Goal: Book appointment/travel/reservation

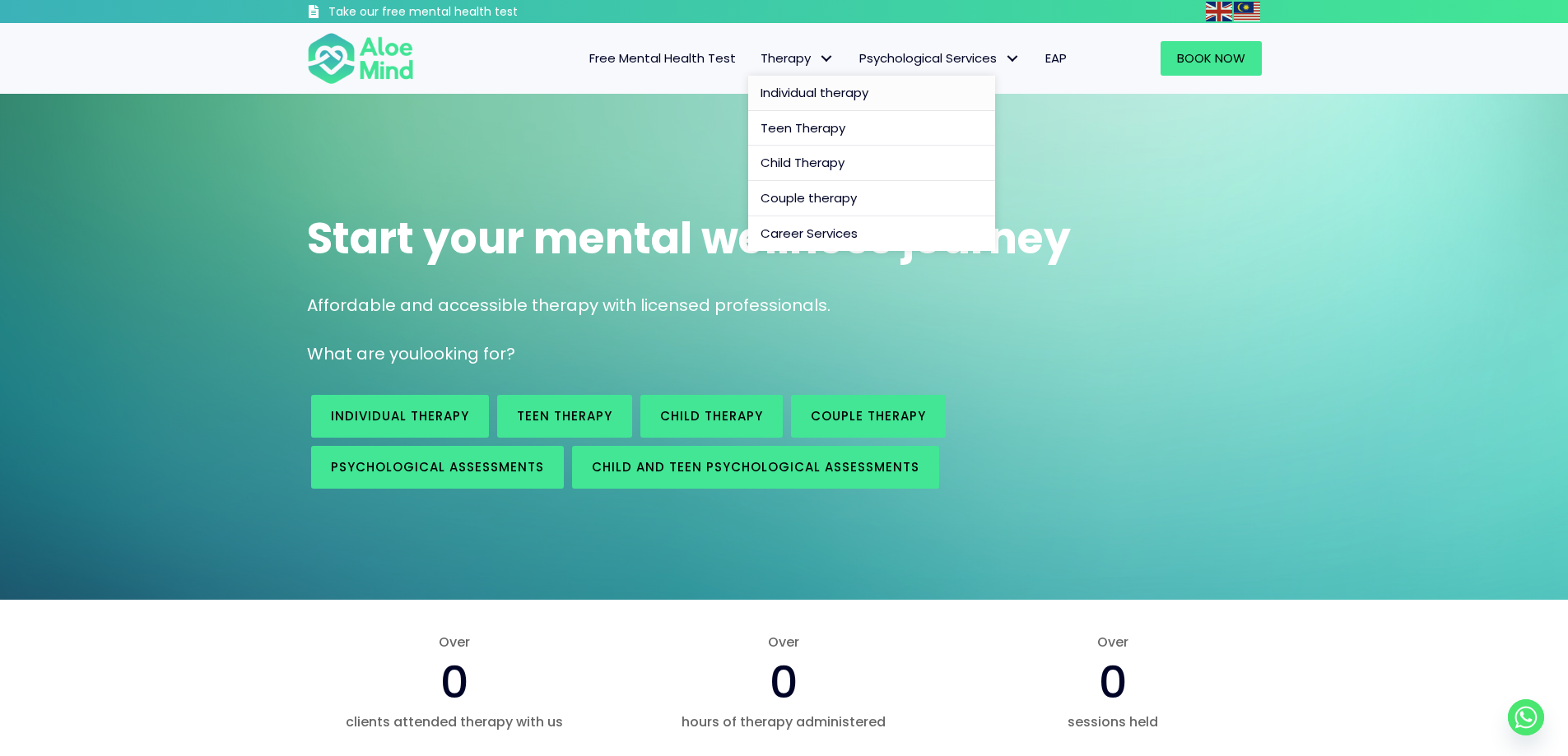
click at [791, 89] on span "Individual therapy" at bounding box center [814, 92] width 108 height 18
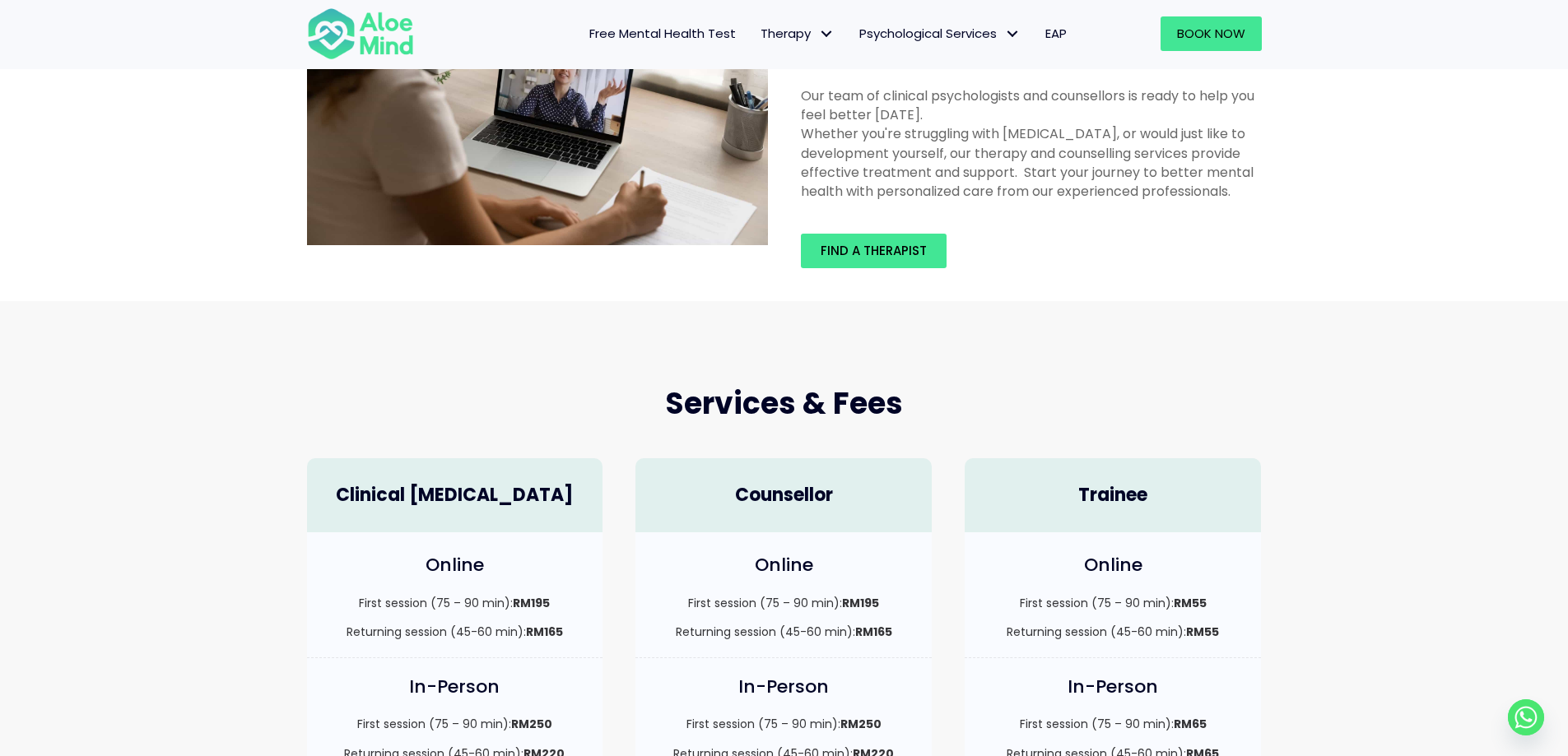
scroll to position [247, 0]
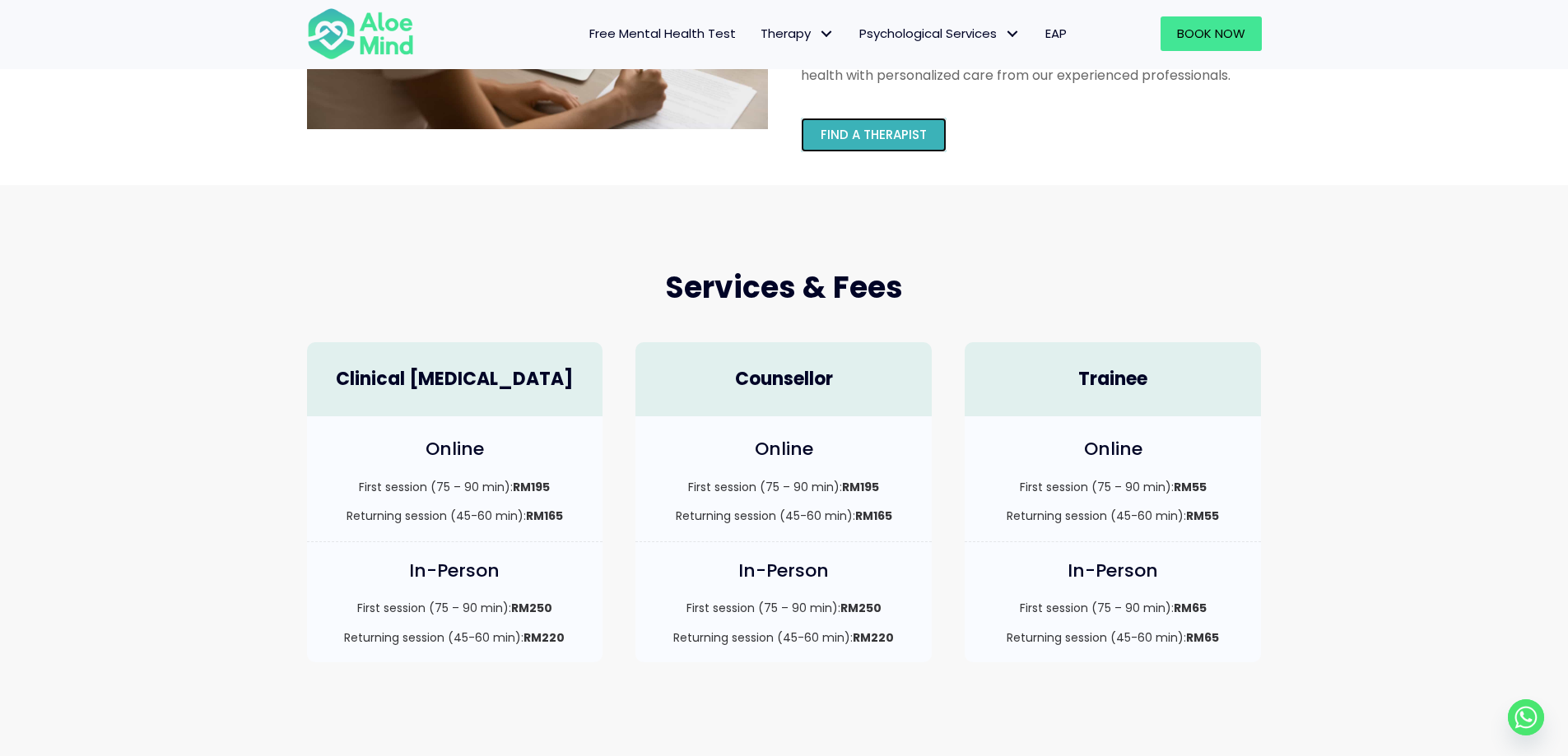
click at [906, 134] on span "Find a therapist" at bounding box center [873, 135] width 106 height 18
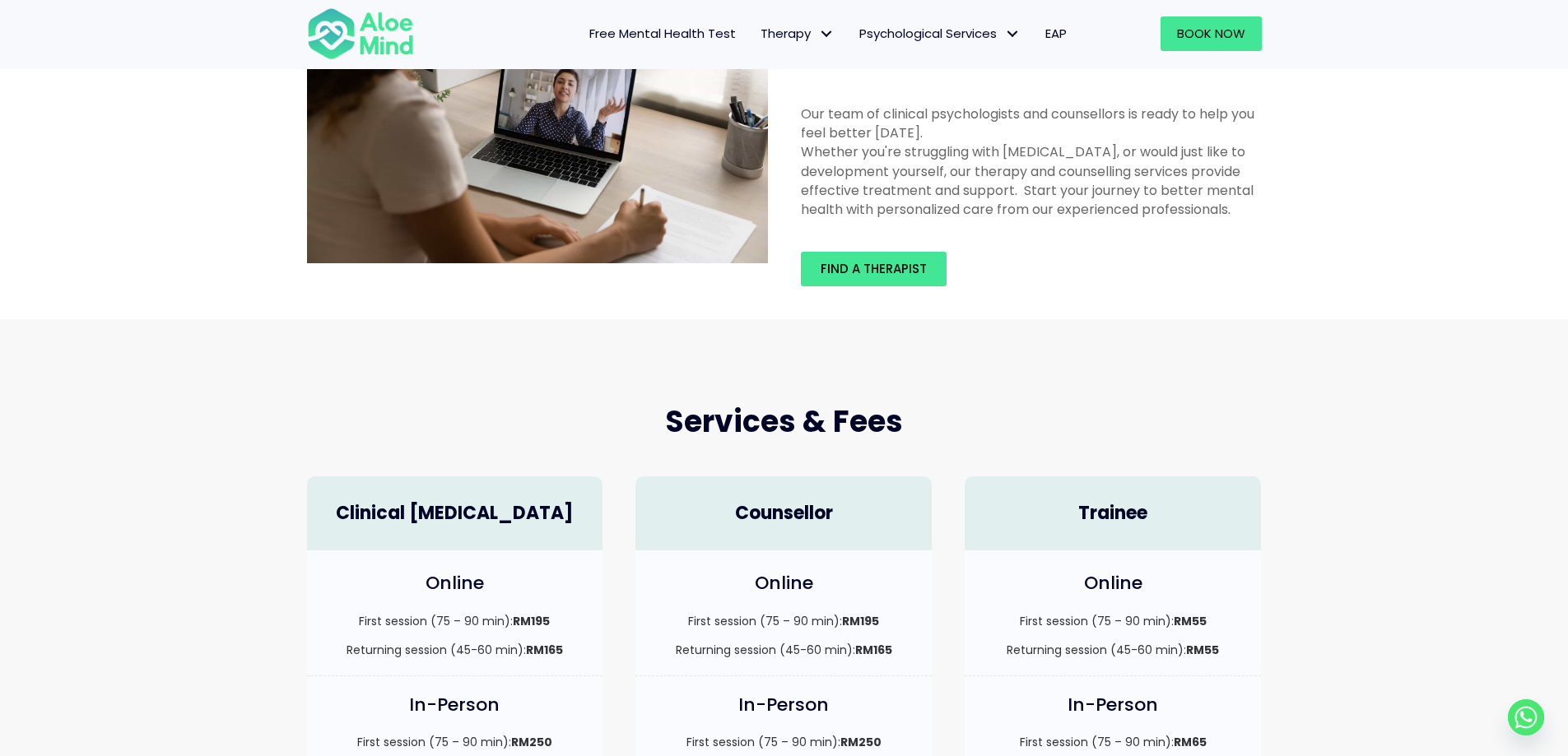
scroll to position [0, 0]
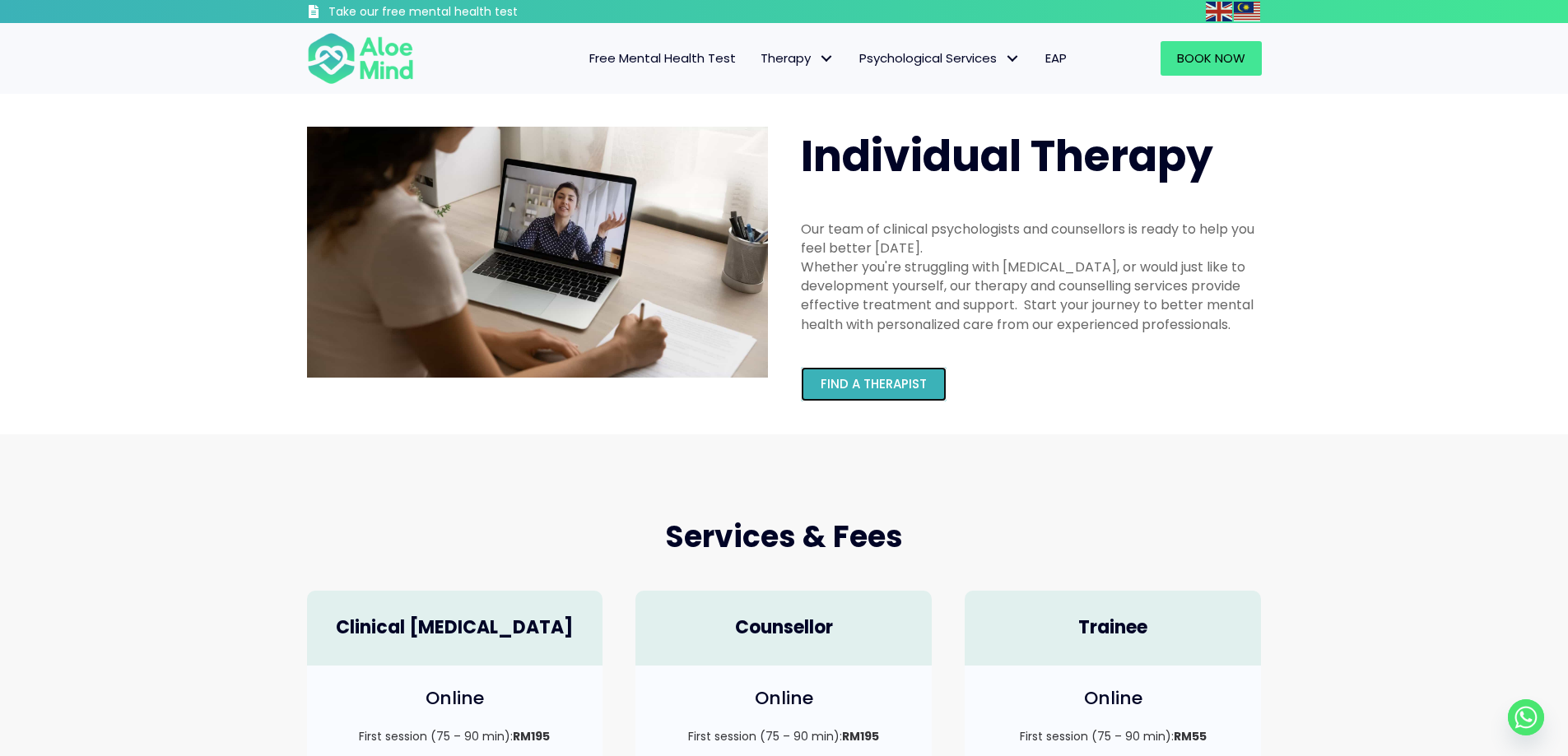
click at [902, 384] on span "Find a therapist" at bounding box center [873, 384] width 106 height 18
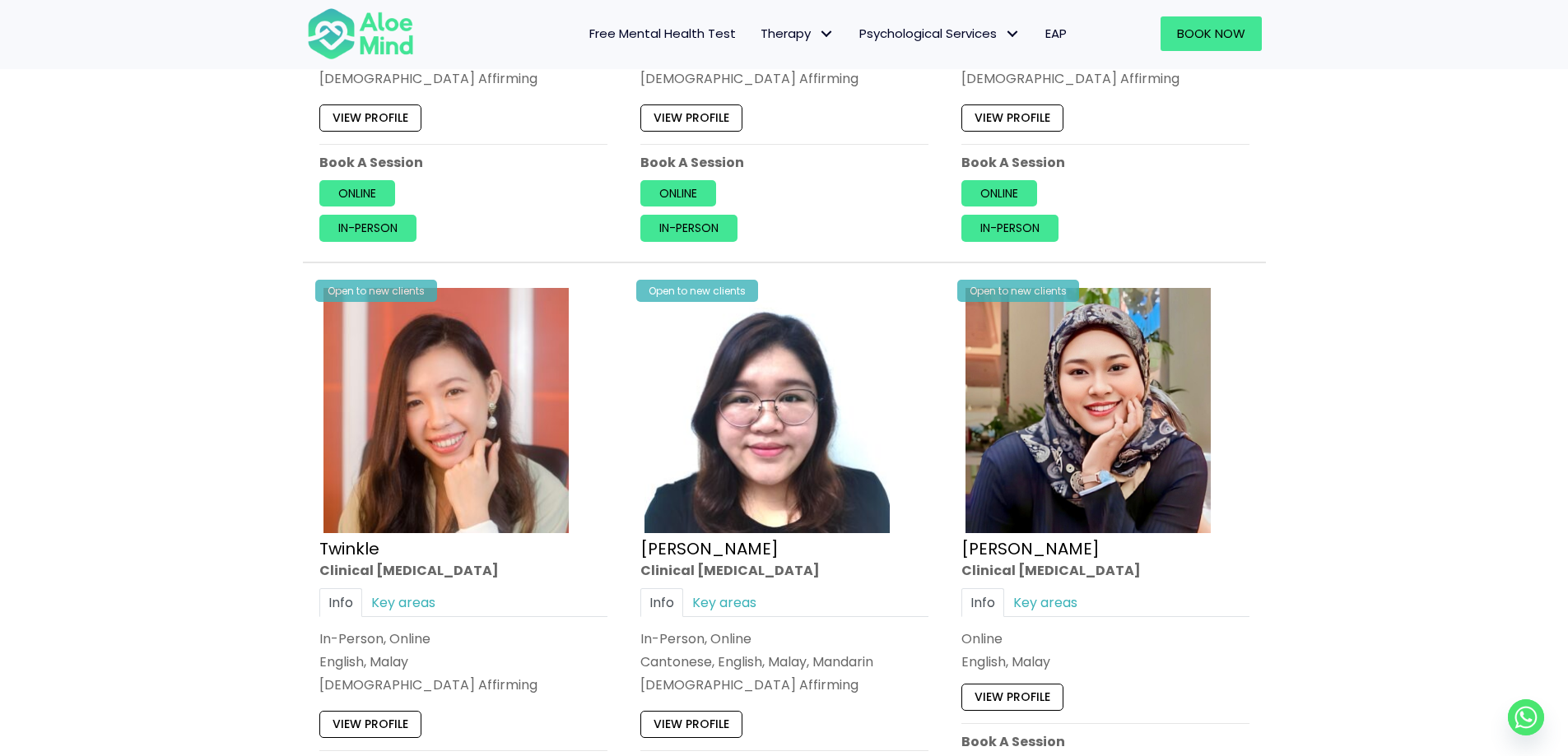
scroll to position [4360, 0]
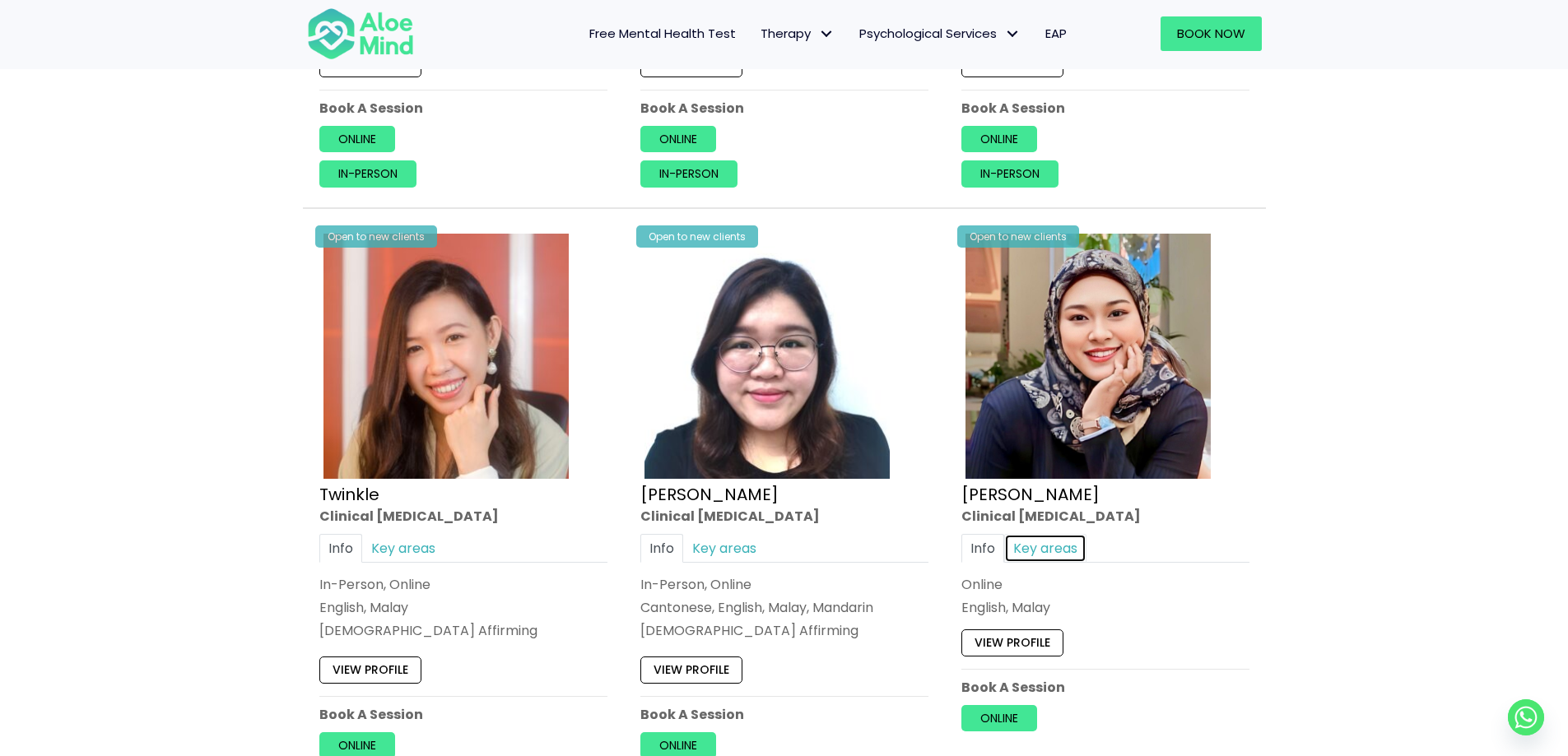
click at [1053, 535] on link "Key areas" at bounding box center [1045, 548] width 82 height 29
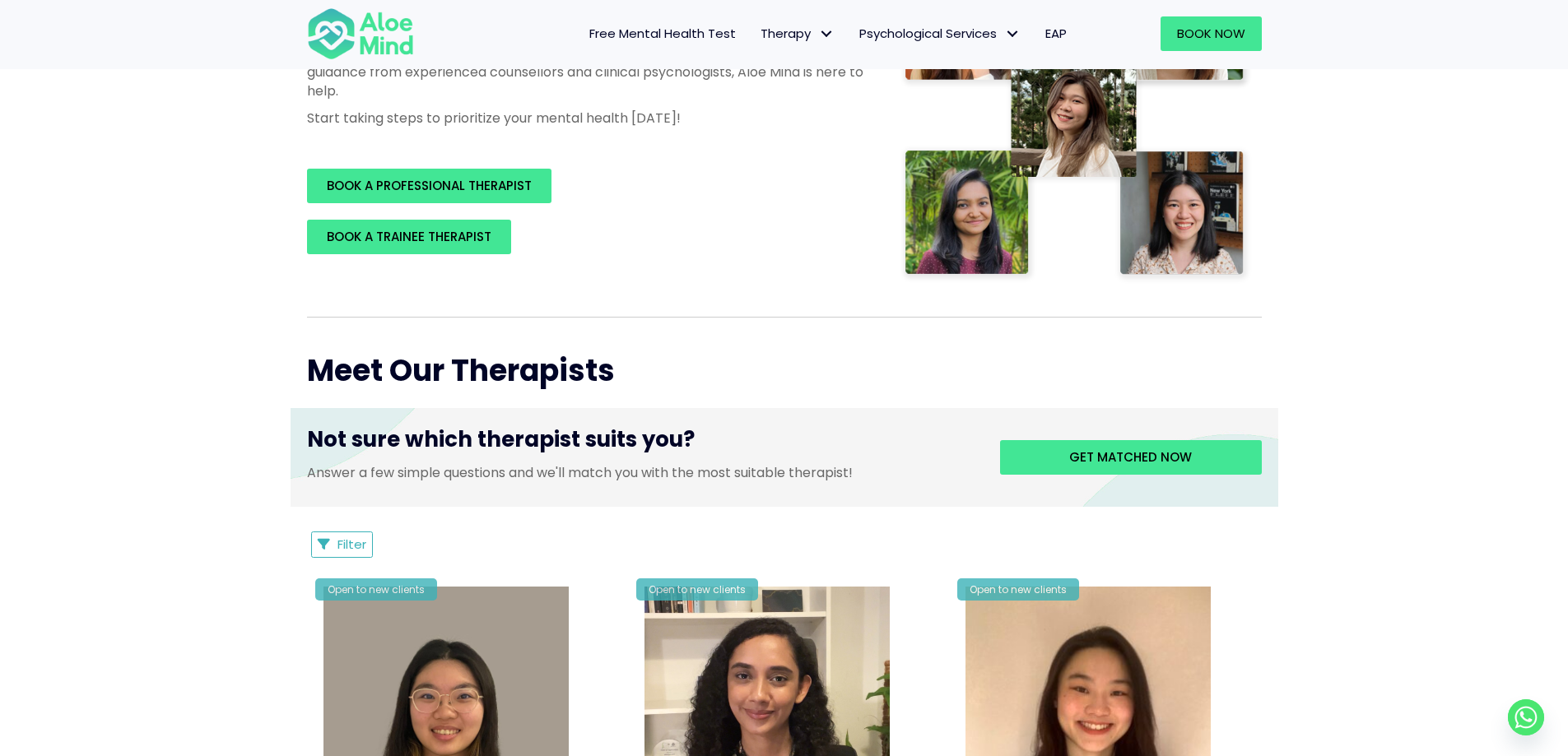
scroll to position [329, 0]
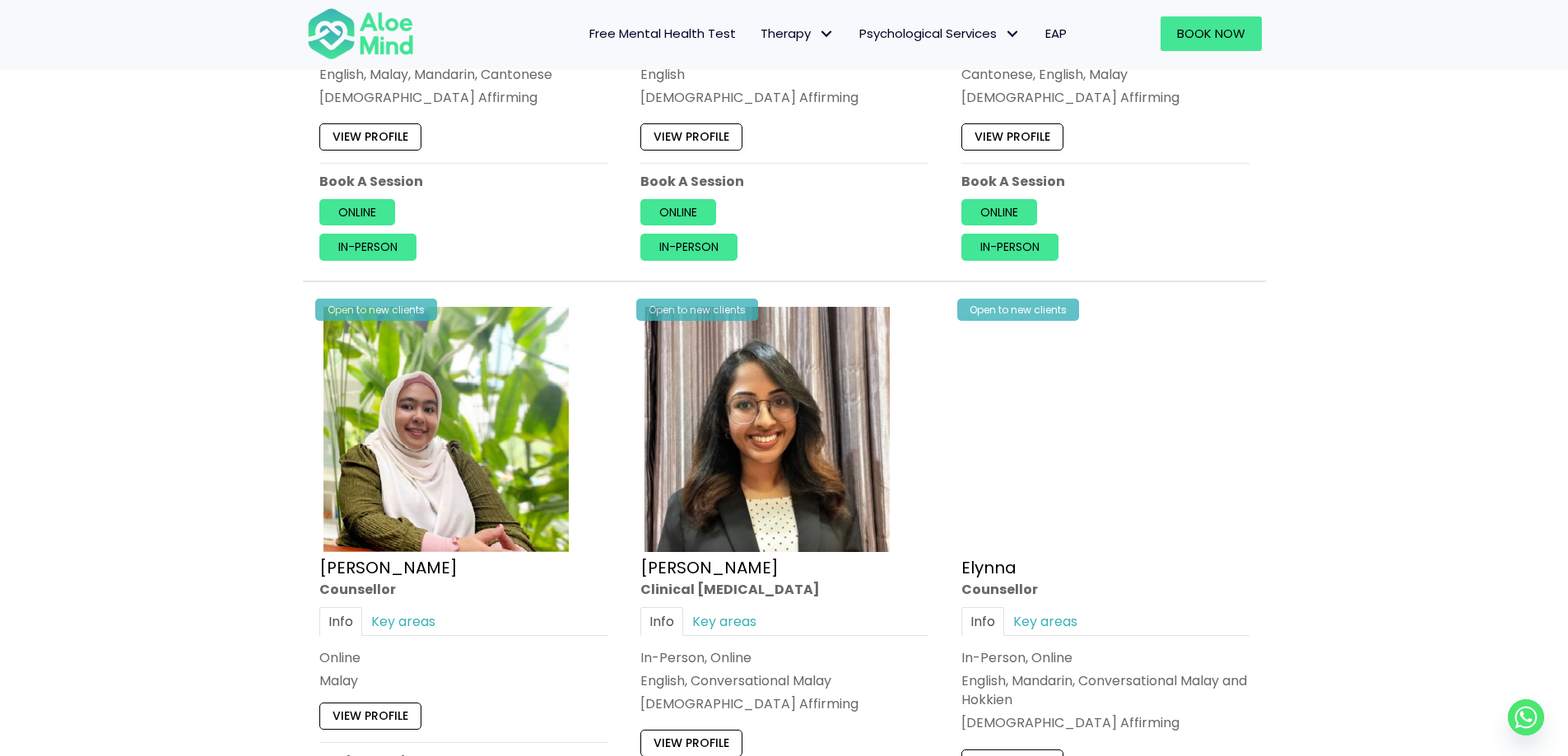
scroll to position [1317, 0]
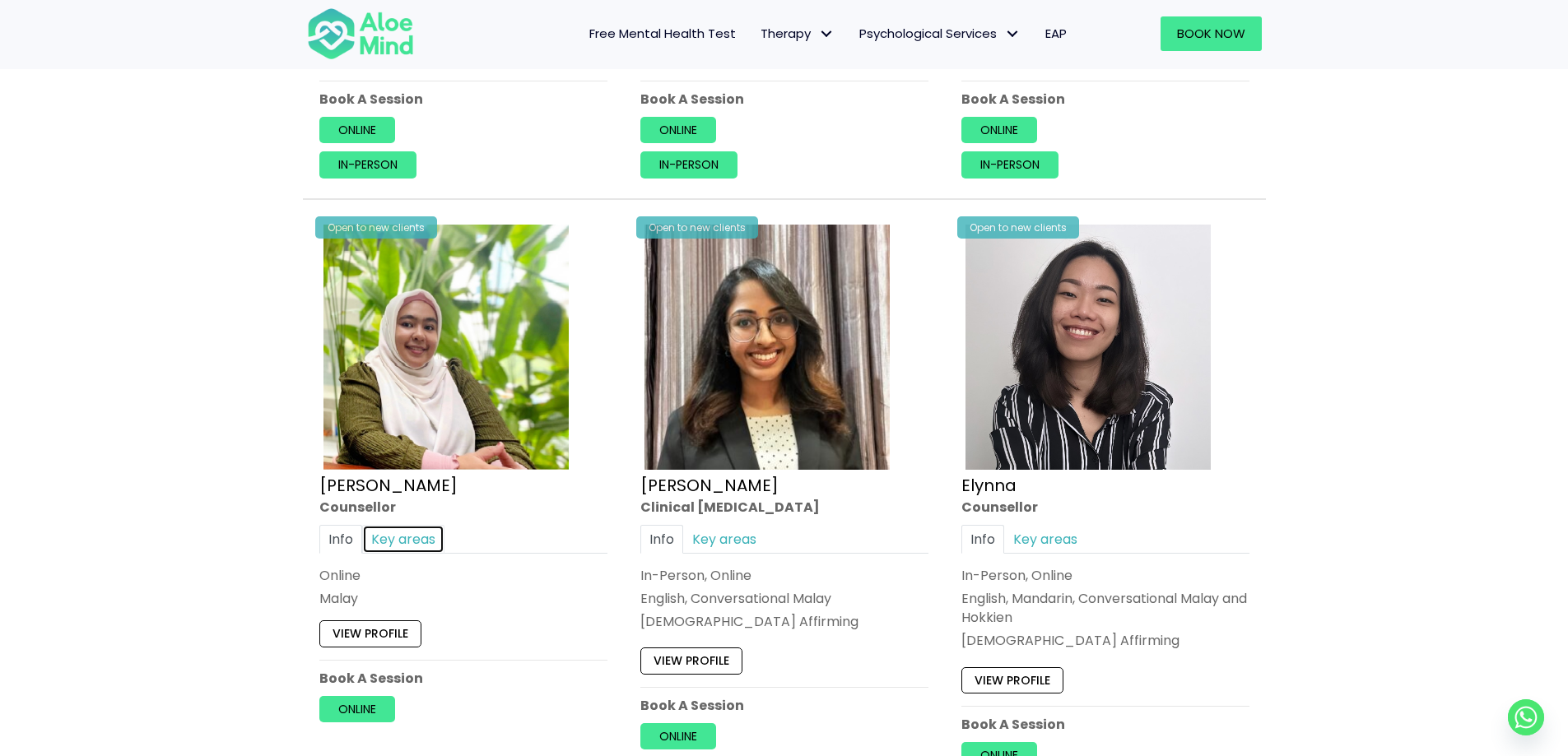
click at [401, 540] on link "Key areas" at bounding box center [403, 538] width 82 height 29
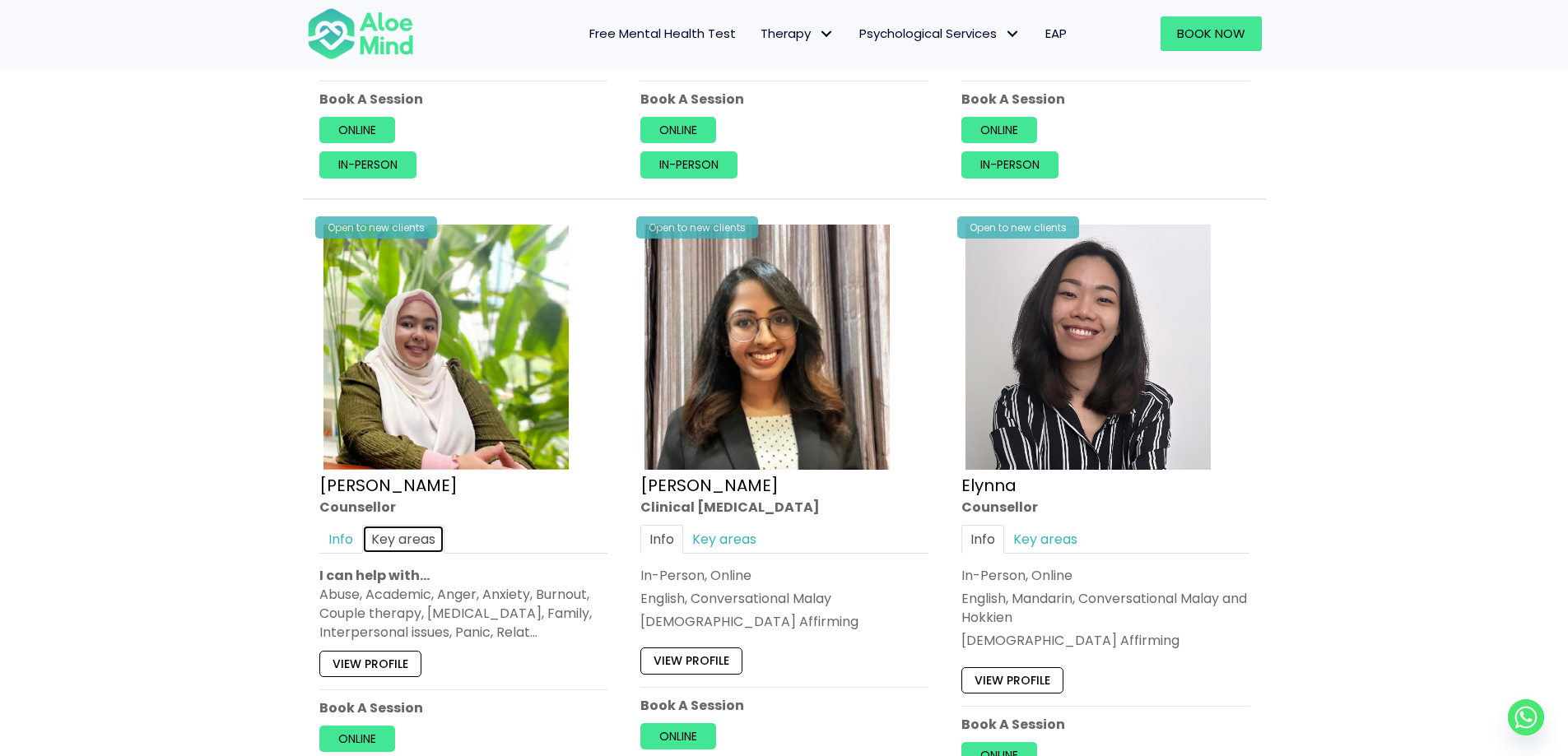
scroll to position [1399, 0]
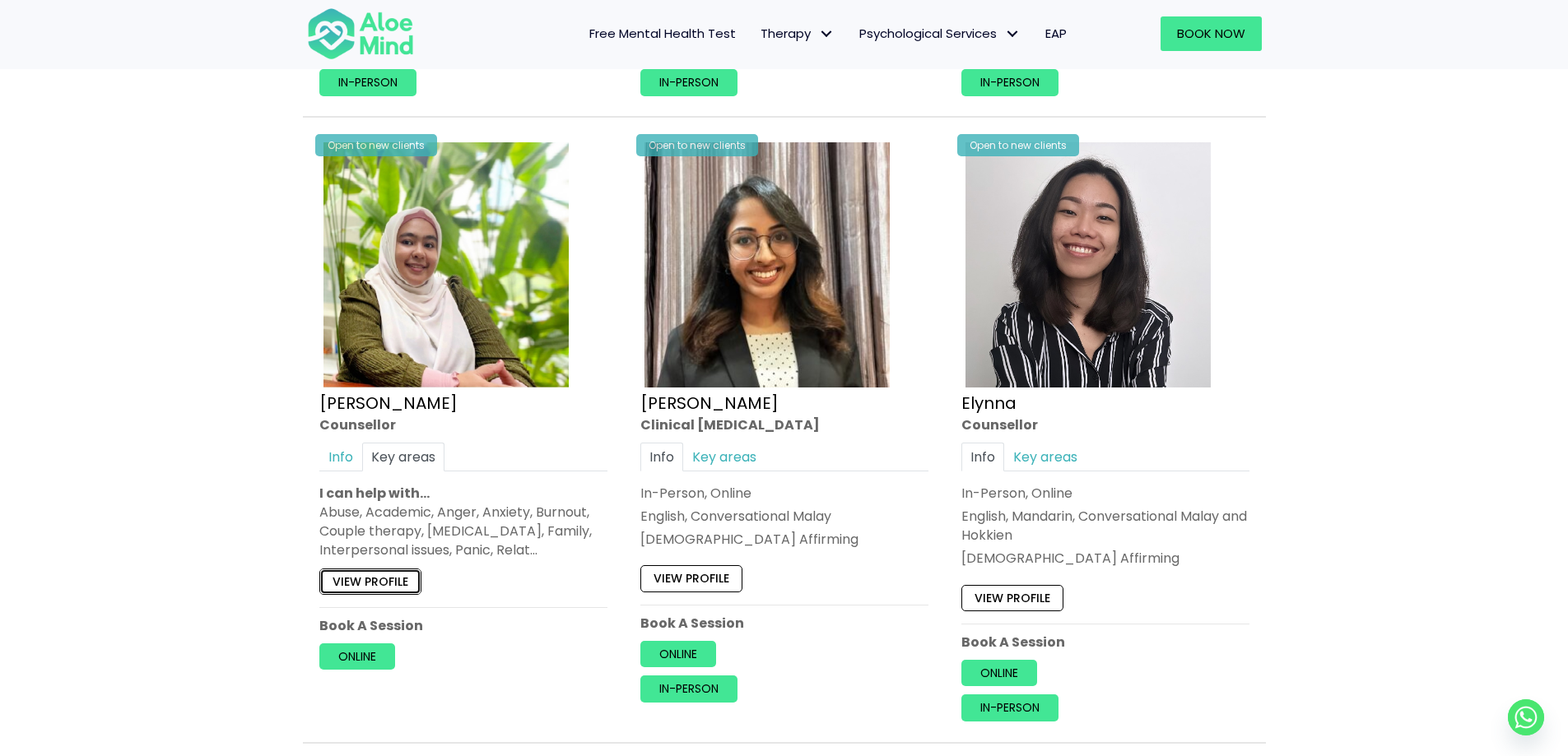
click at [401, 581] on link "View profile" at bounding box center [370, 582] width 102 height 27
click at [730, 463] on link "Key areas" at bounding box center [724, 456] width 82 height 29
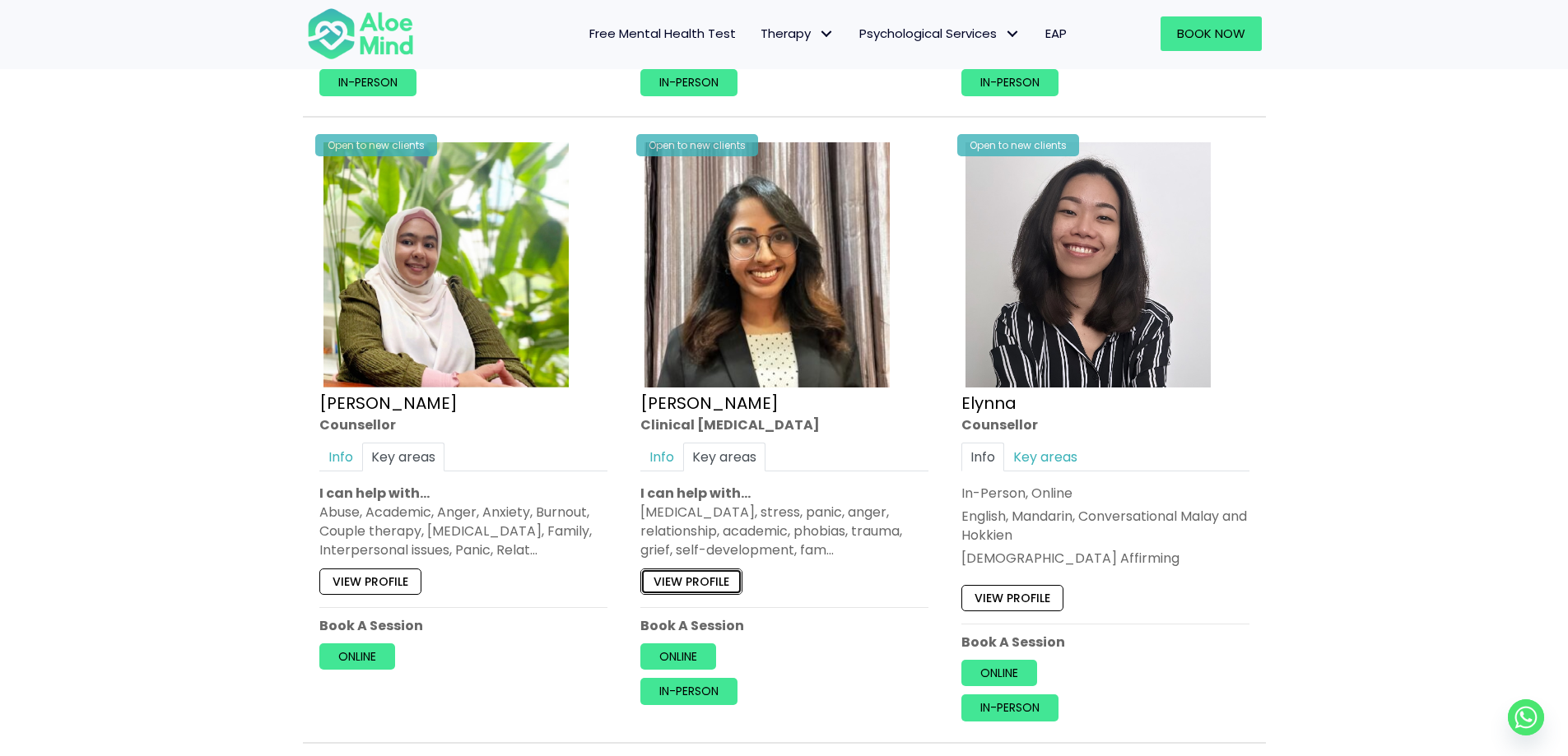
click at [694, 578] on link "View profile" at bounding box center [691, 582] width 102 height 27
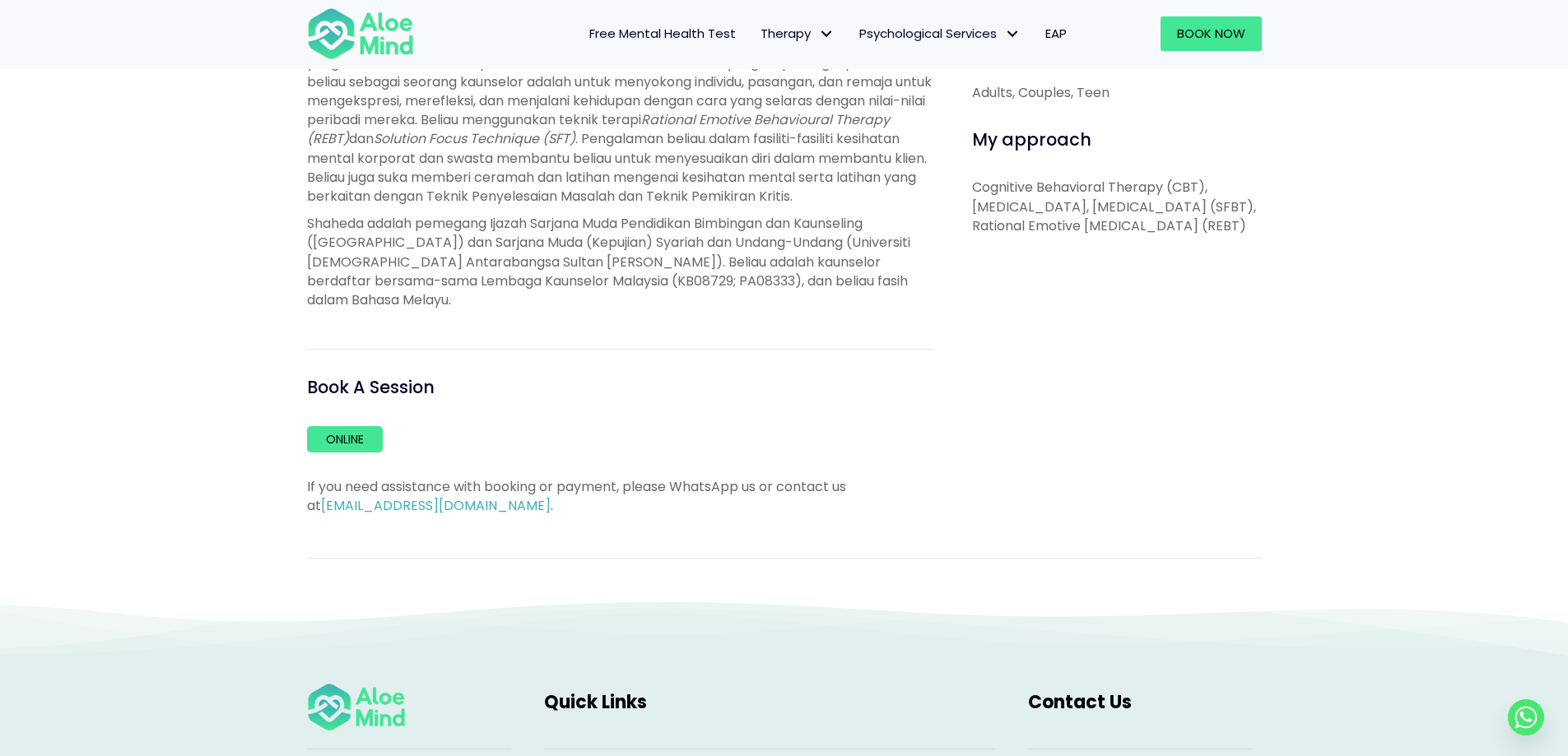
scroll to position [822, 0]
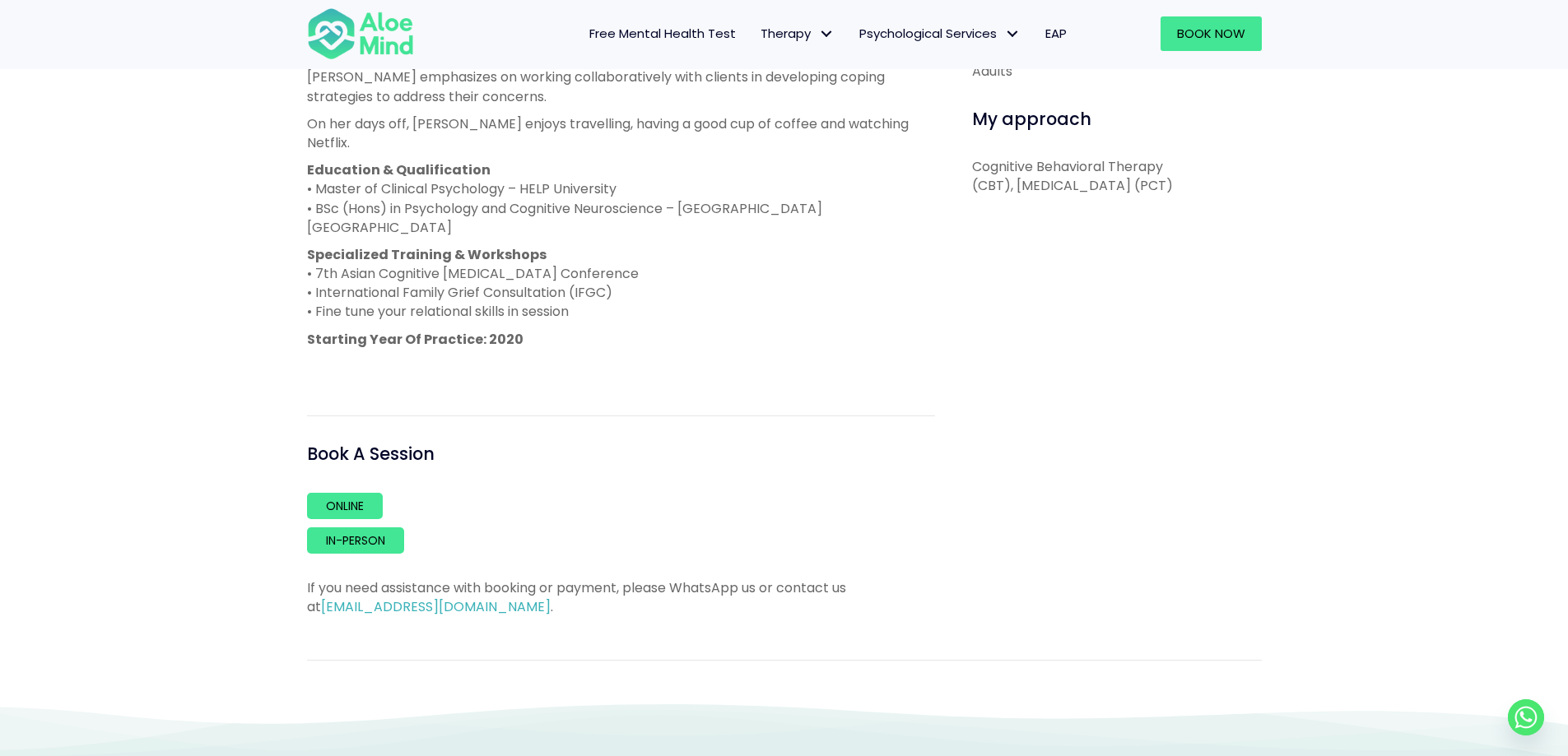
scroll to position [905, 0]
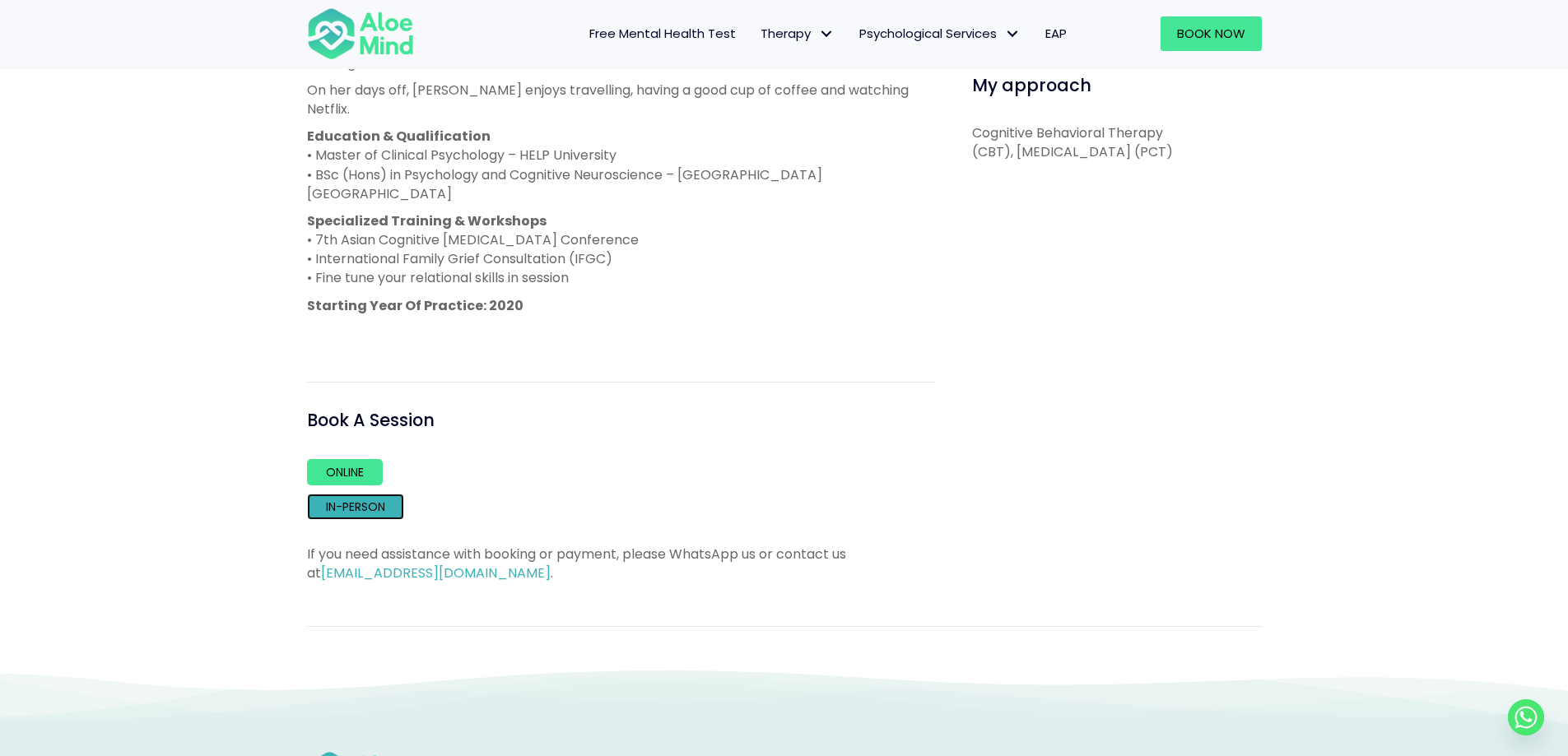
click at [381, 493] on link "In-person" at bounding box center [355, 506] width 97 height 27
